Goal: Register for event/course

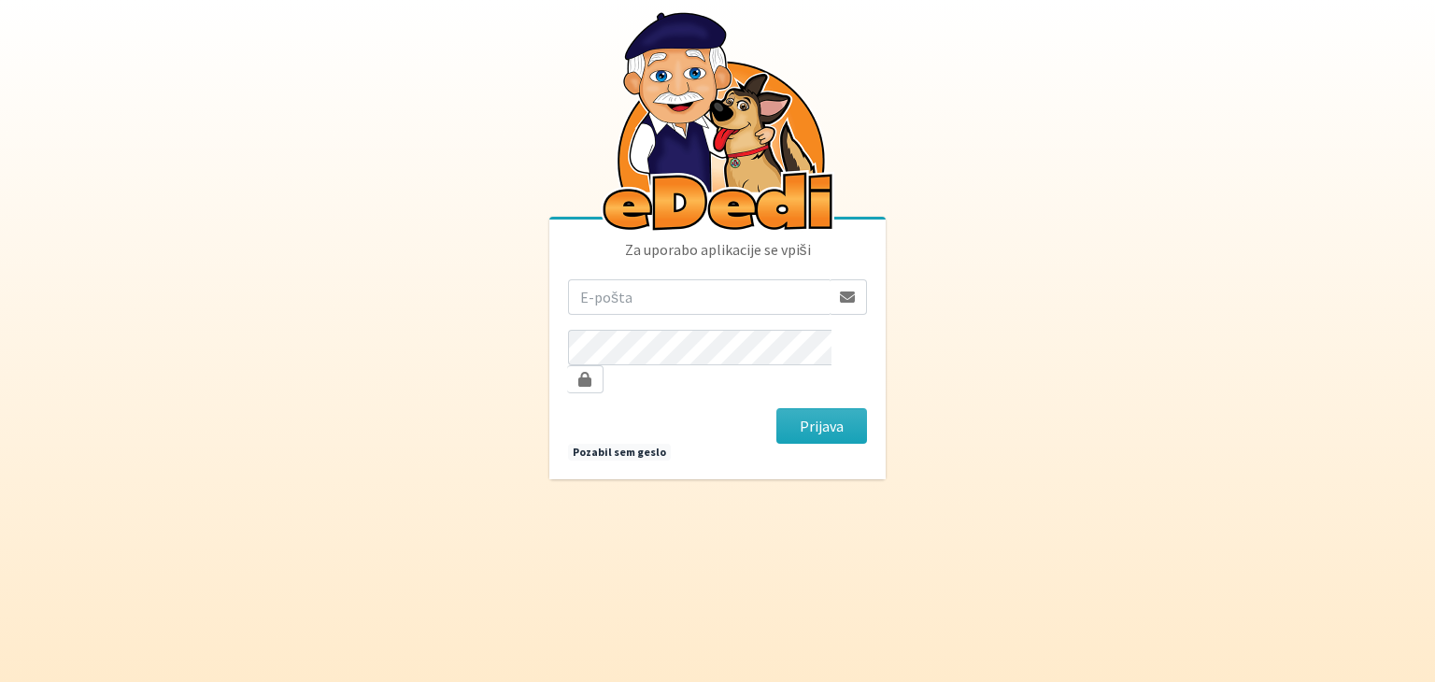
type input "[EMAIL_ADDRESS][DOMAIN_NAME]"
click at [777, 408] on button "Prijava" at bounding box center [822, 426] width 91 height 36
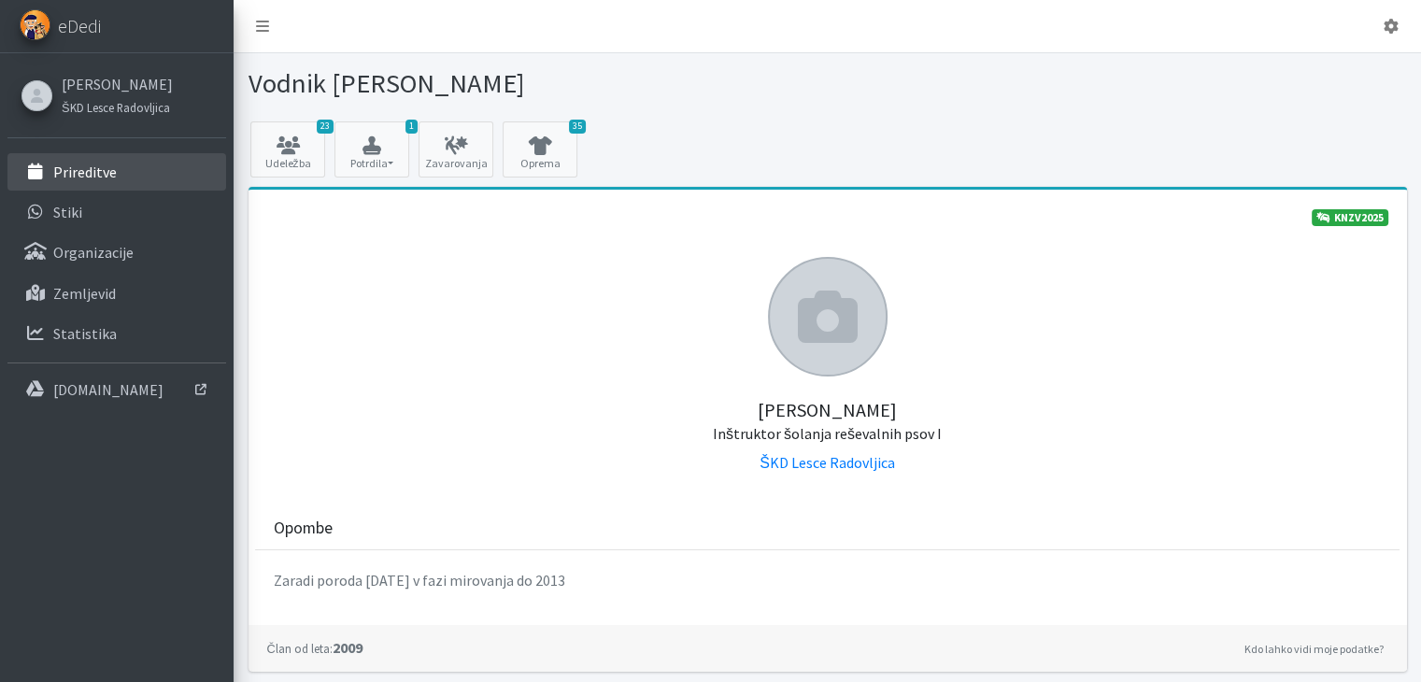
click at [101, 182] on link "Prireditve" at bounding box center [116, 171] width 219 height 37
click at [283, 158] on link "23 Udeležba" at bounding box center [287, 149] width 75 height 56
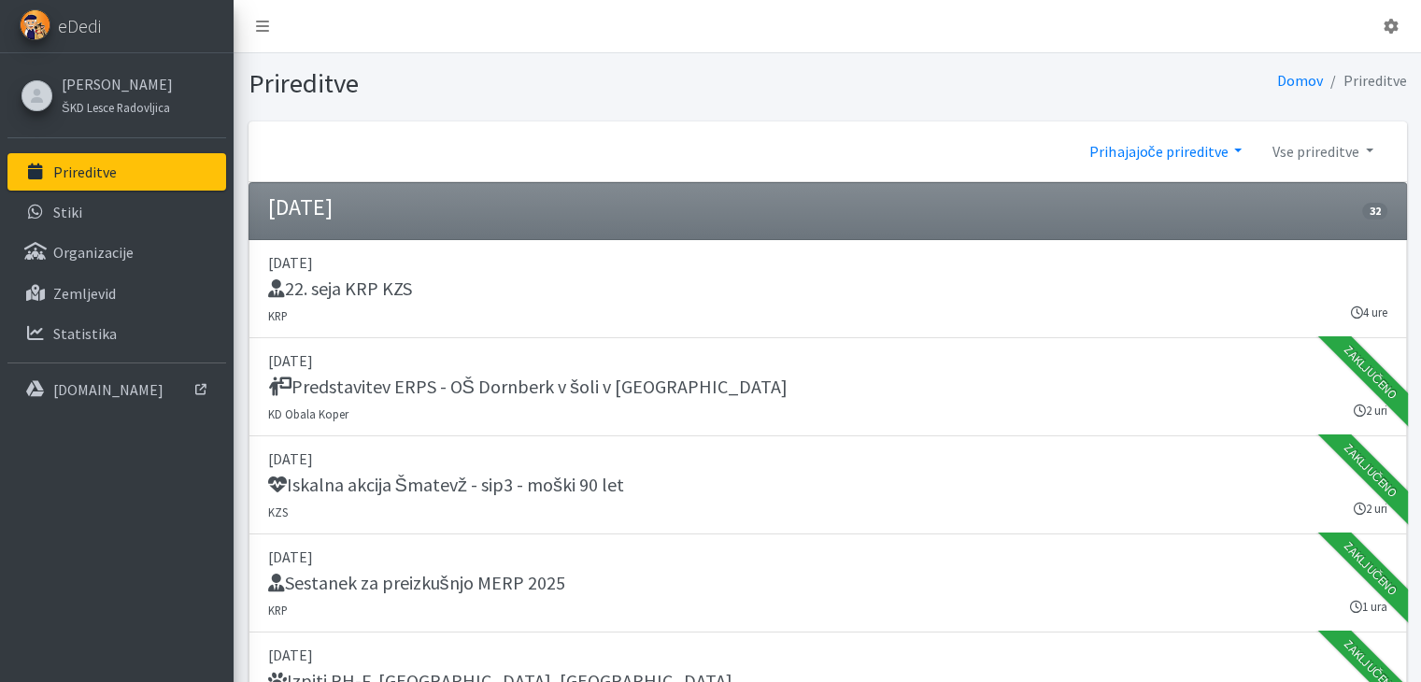
click at [1190, 152] on link "Prihajajoče prireditve" at bounding box center [1166, 151] width 182 height 37
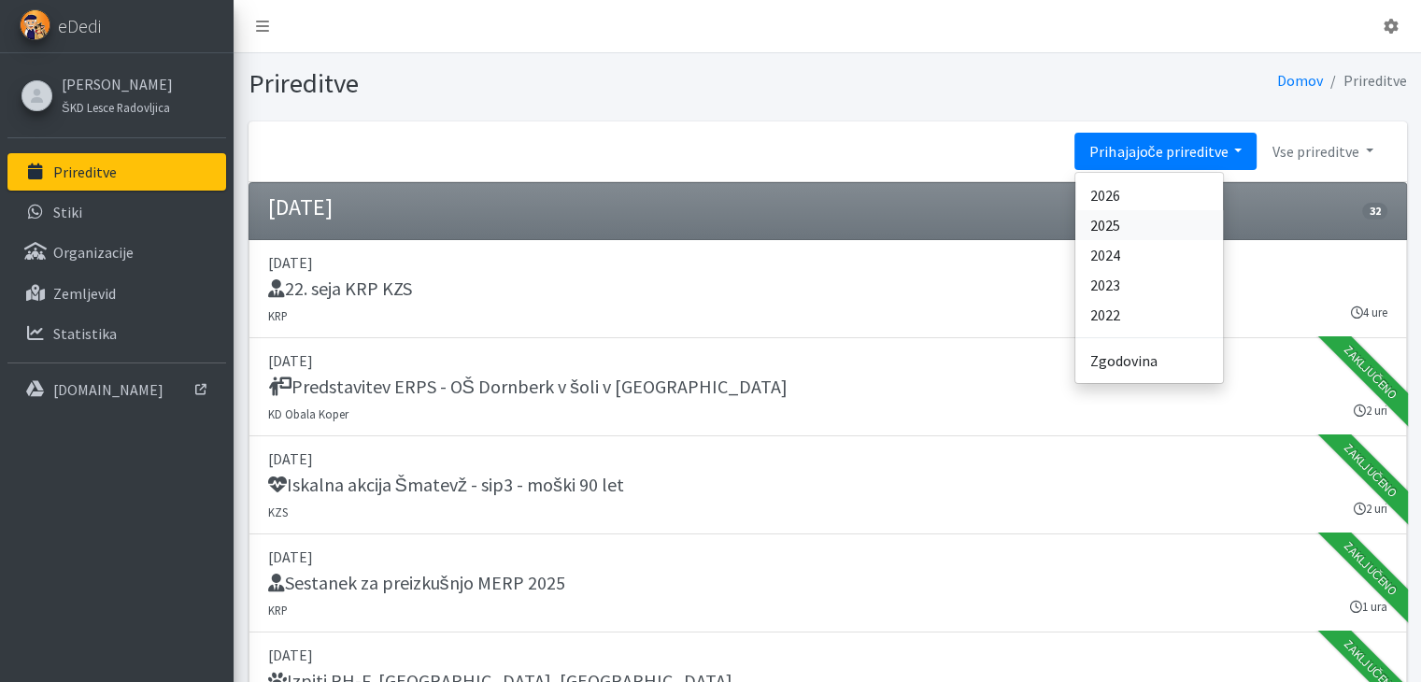
click at [1106, 224] on link "2025" at bounding box center [1150, 225] width 148 height 30
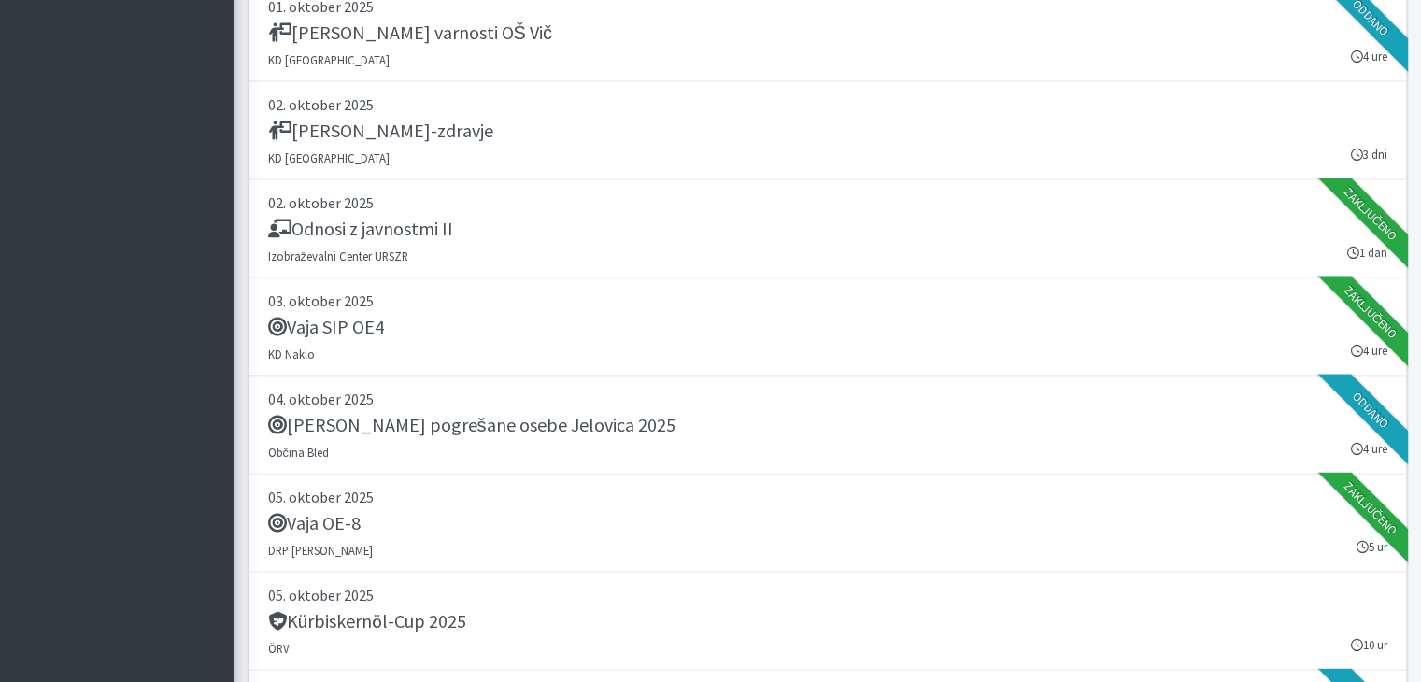
scroll to position [25188, 0]
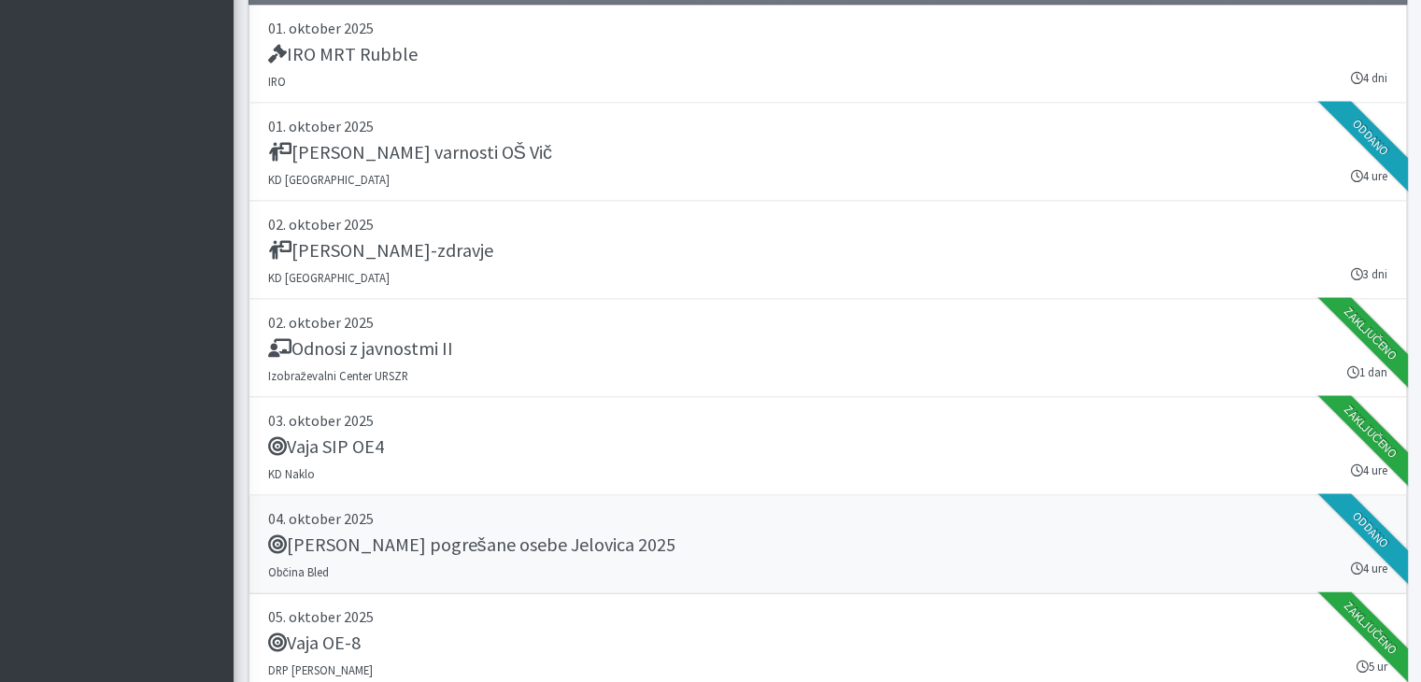
click at [420, 534] on h5 "[PERSON_NAME] pogrešane osebe Jelovica 2025" at bounding box center [471, 545] width 407 height 22
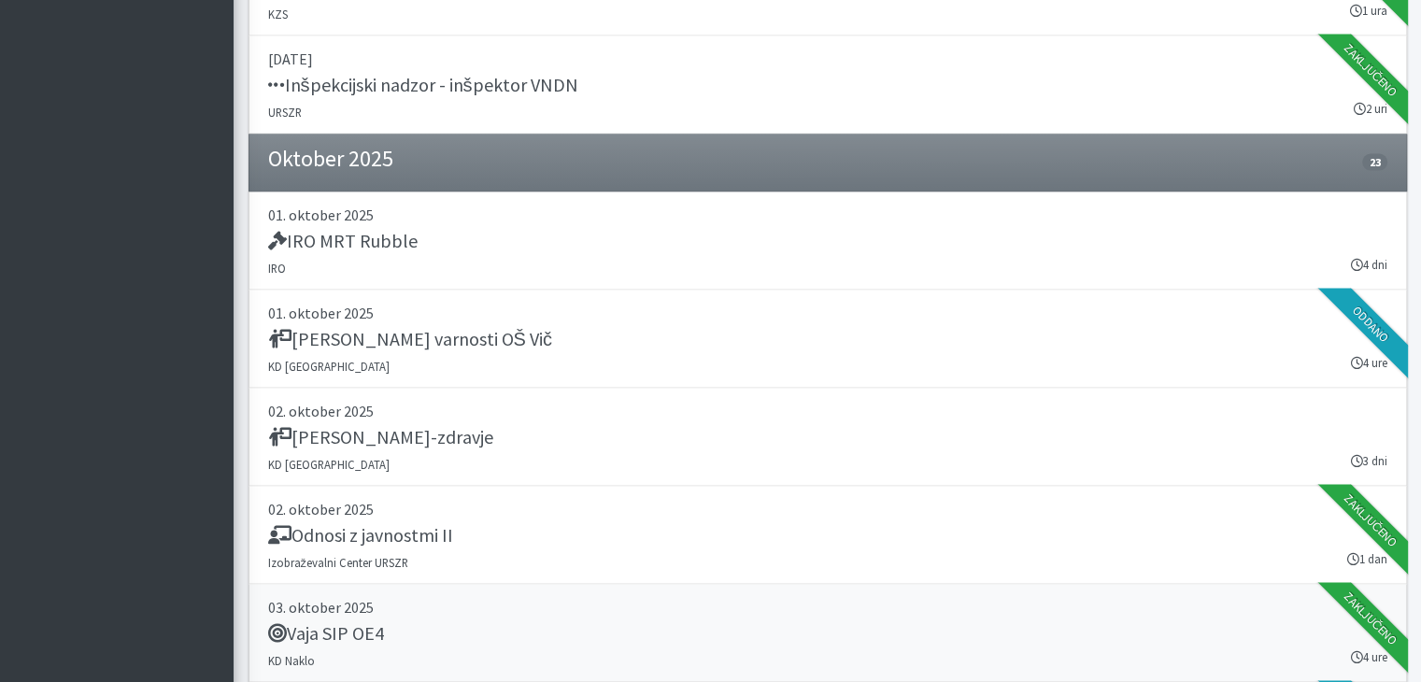
scroll to position [25095, 0]
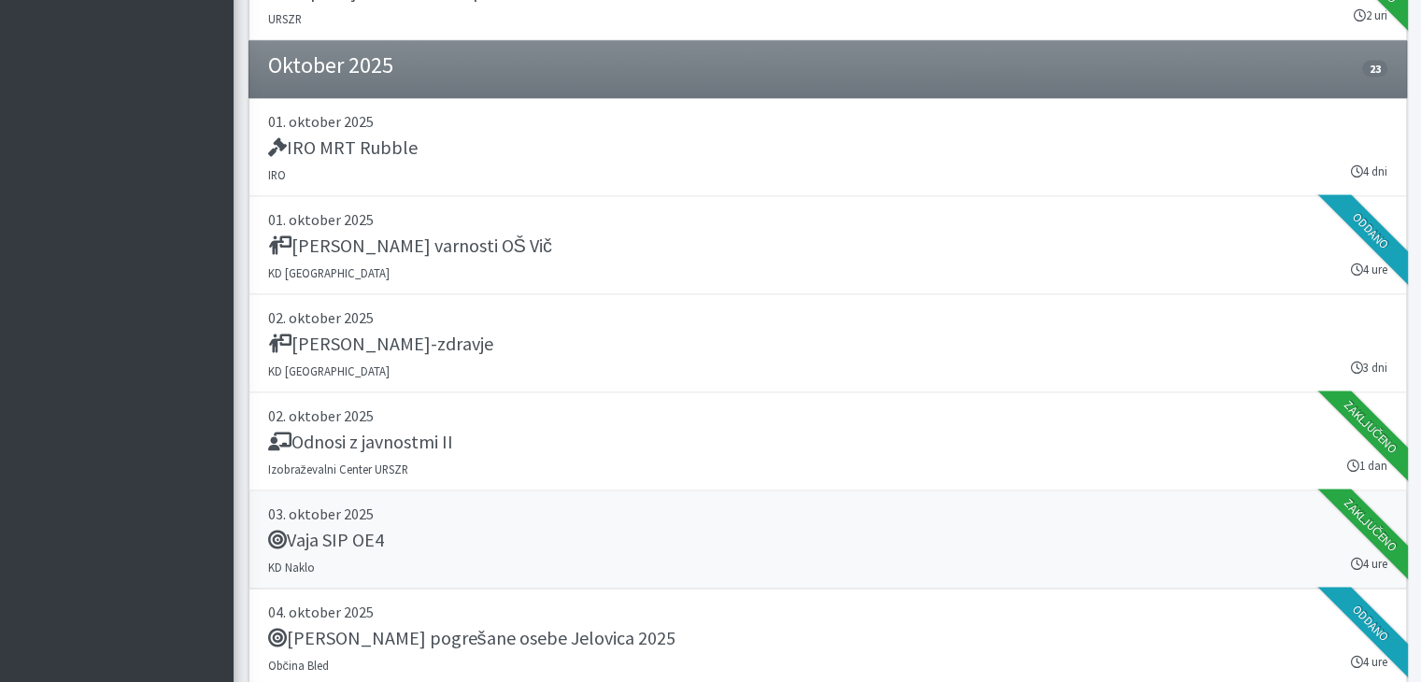
click at [380, 529] on h5 "Vaja SIP OE4" at bounding box center [326, 540] width 116 height 22
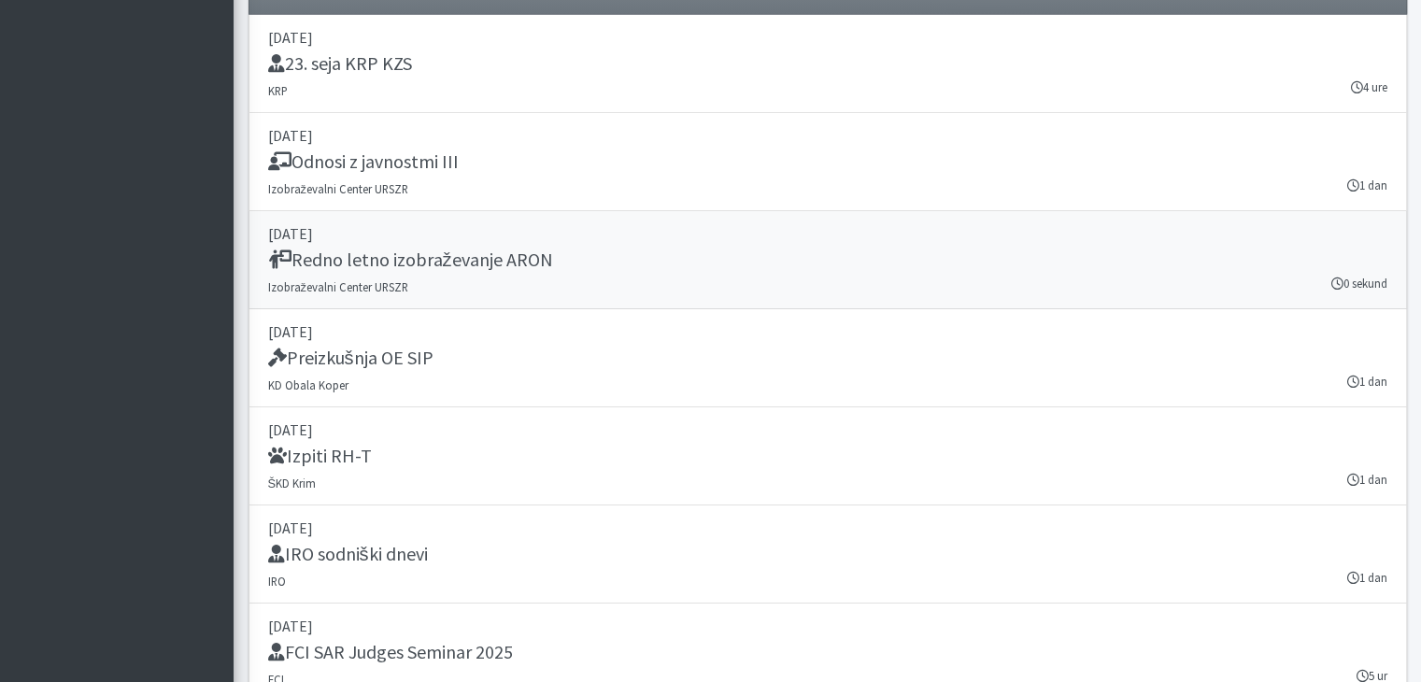
scroll to position [27524, 0]
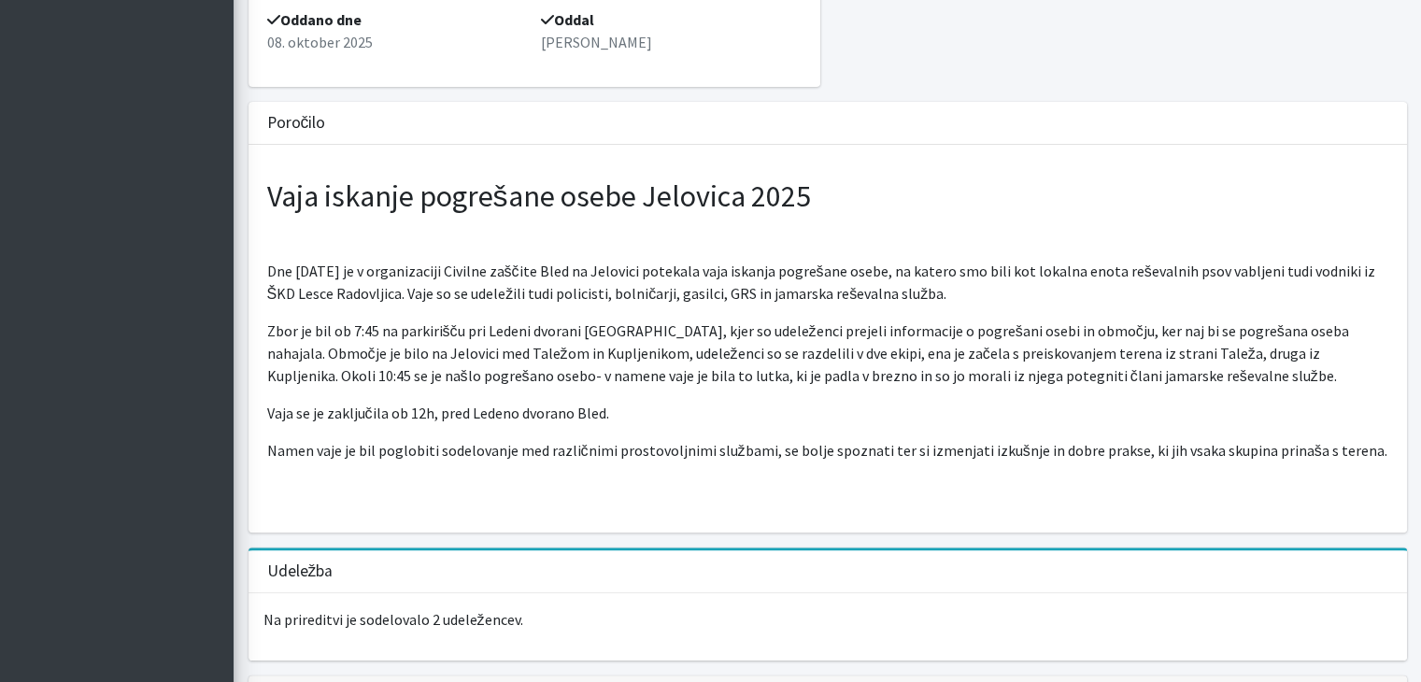
scroll to position [467, 0]
